Goal: Navigation & Orientation: Find specific page/section

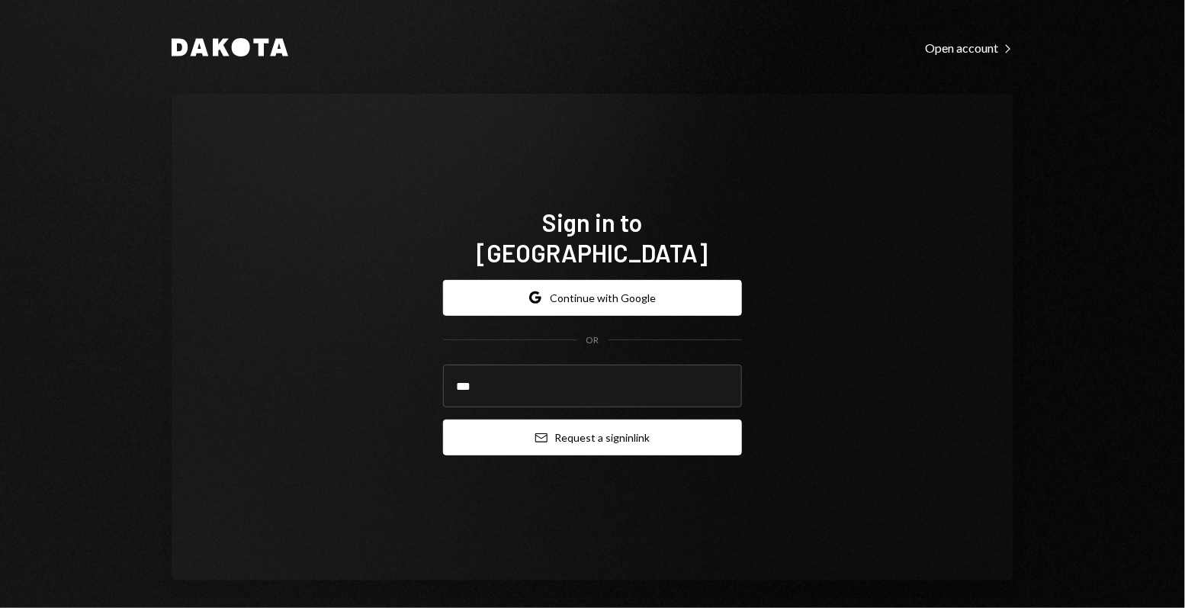
type input "**********"
click at [581, 421] on button "Email Request a sign in link" at bounding box center [592, 437] width 299 height 36
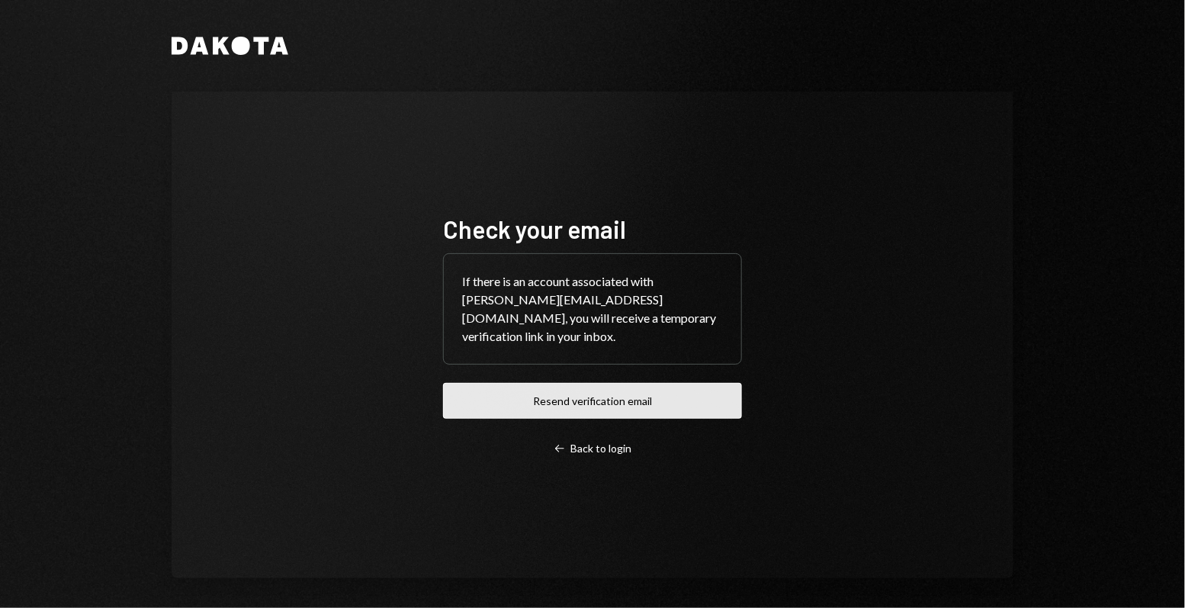
click at [553, 390] on button "Resend verification email" at bounding box center [592, 401] width 299 height 36
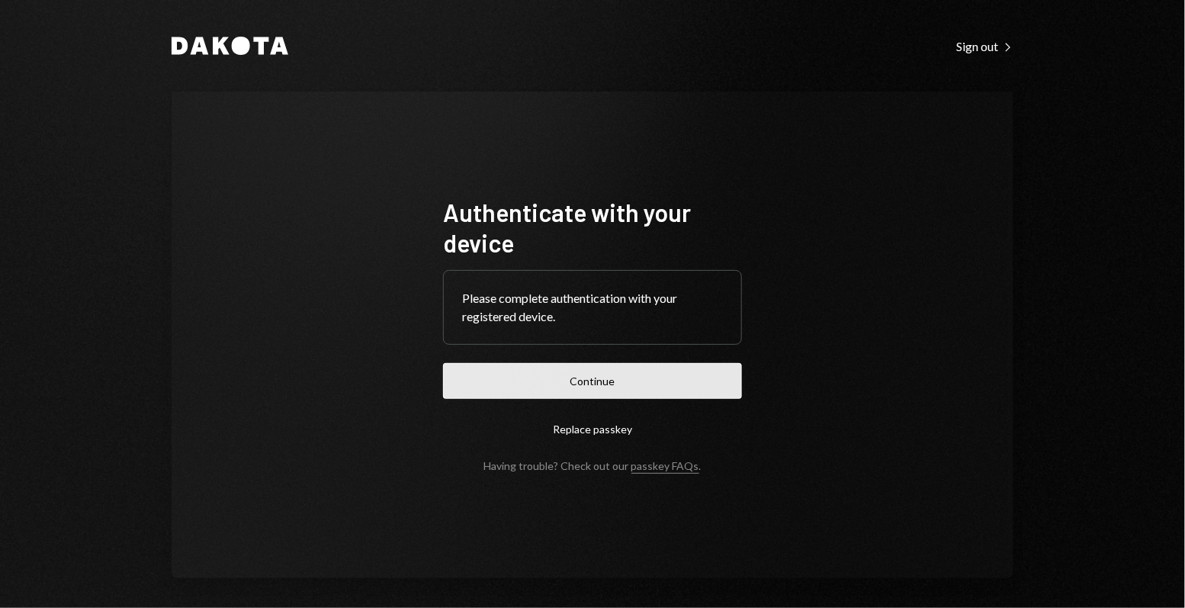
click at [572, 374] on button "Continue" at bounding box center [592, 381] width 299 height 36
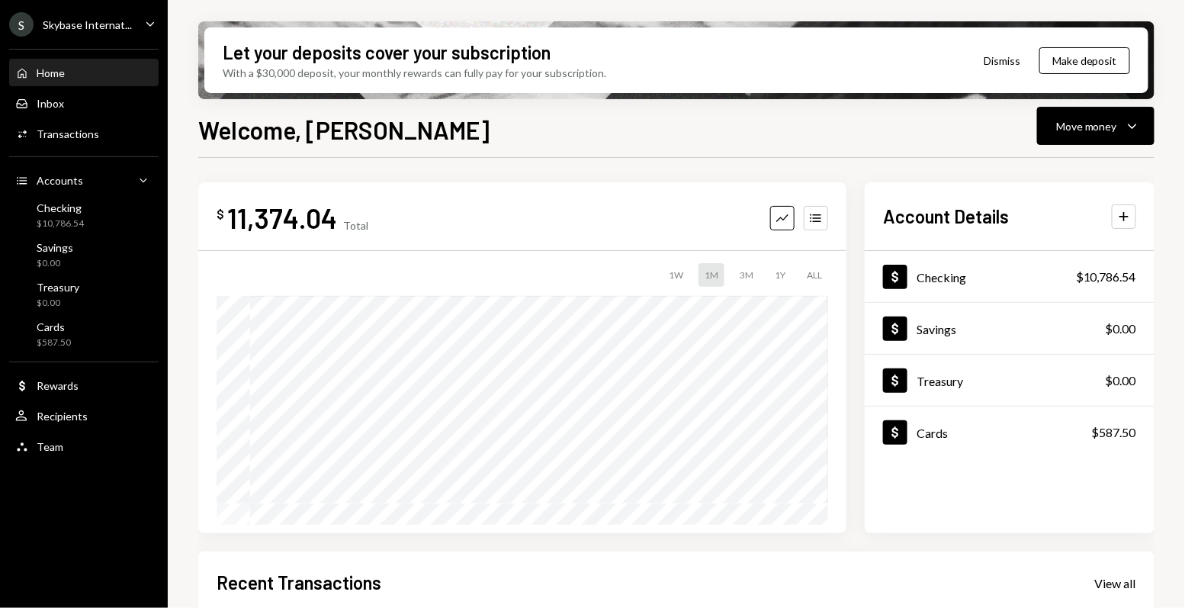
click at [95, 27] on div "Skybase Internat..." at bounding box center [87, 24] width 89 height 13
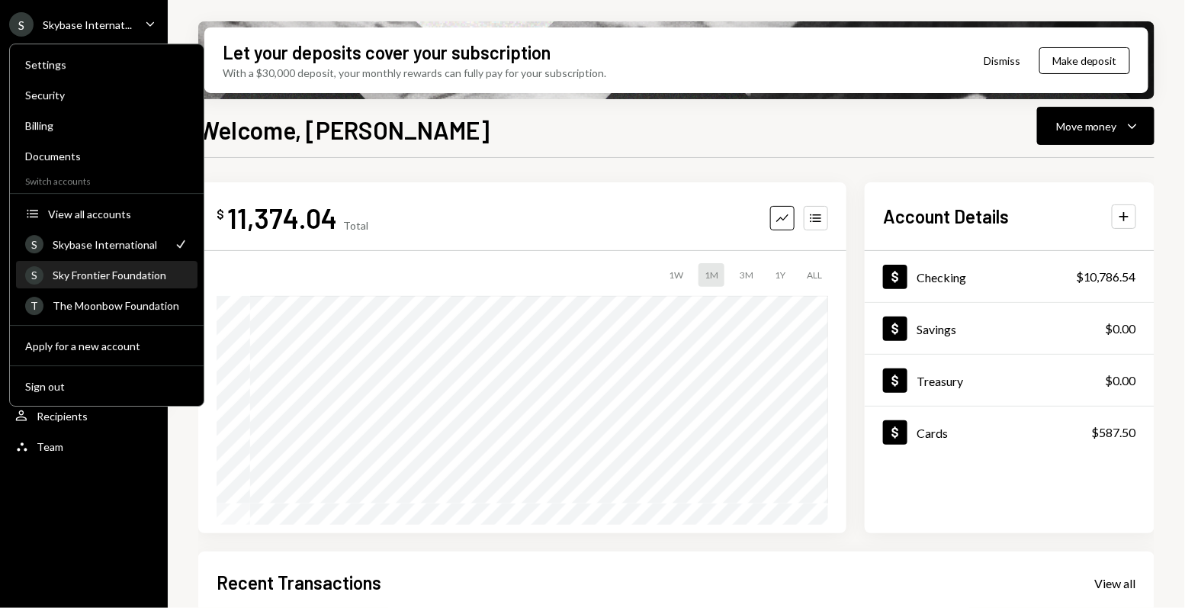
click at [137, 281] on div "S Sky Frontier Foundation" at bounding box center [106, 275] width 163 height 26
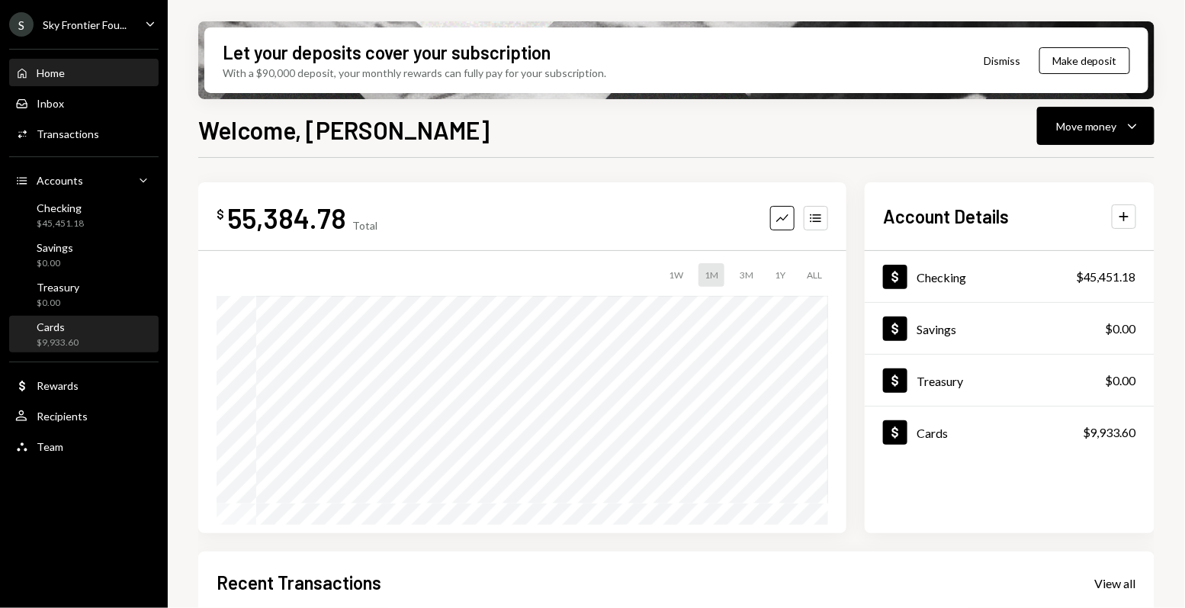
click at [69, 331] on div "Cards" at bounding box center [58, 326] width 42 height 13
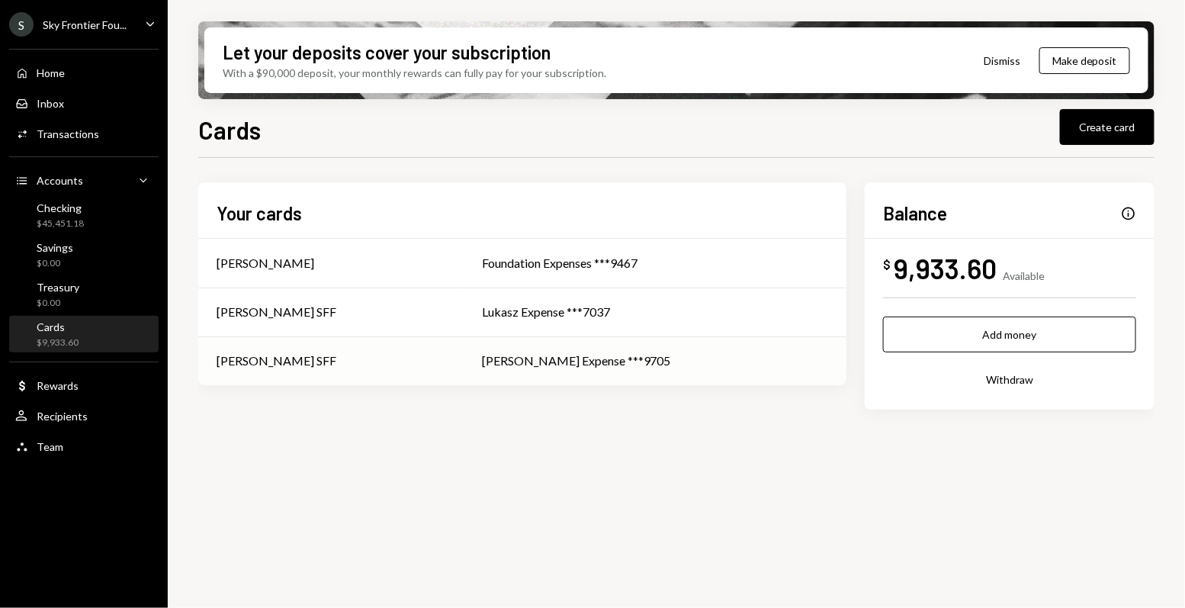
click at [396, 373] on td "Nadine SFF" at bounding box center [330, 360] width 265 height 49
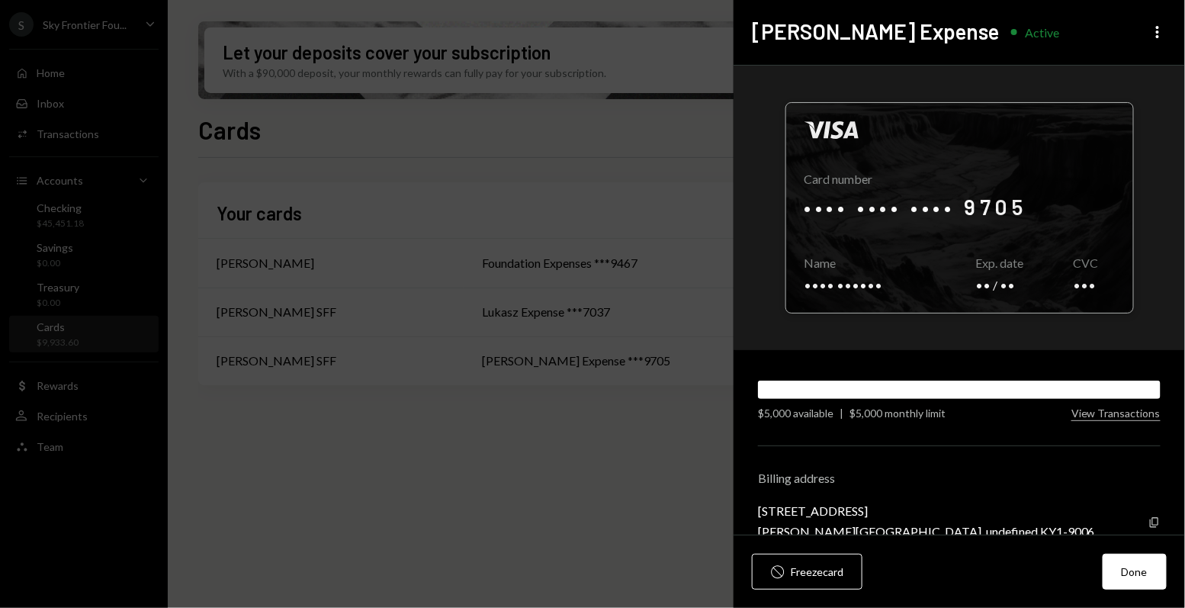
click at [886, 242] on div at bounding box center [959, 208] width 347 height 210
